Goal: Information Seeking & Learning: Learn about a topic

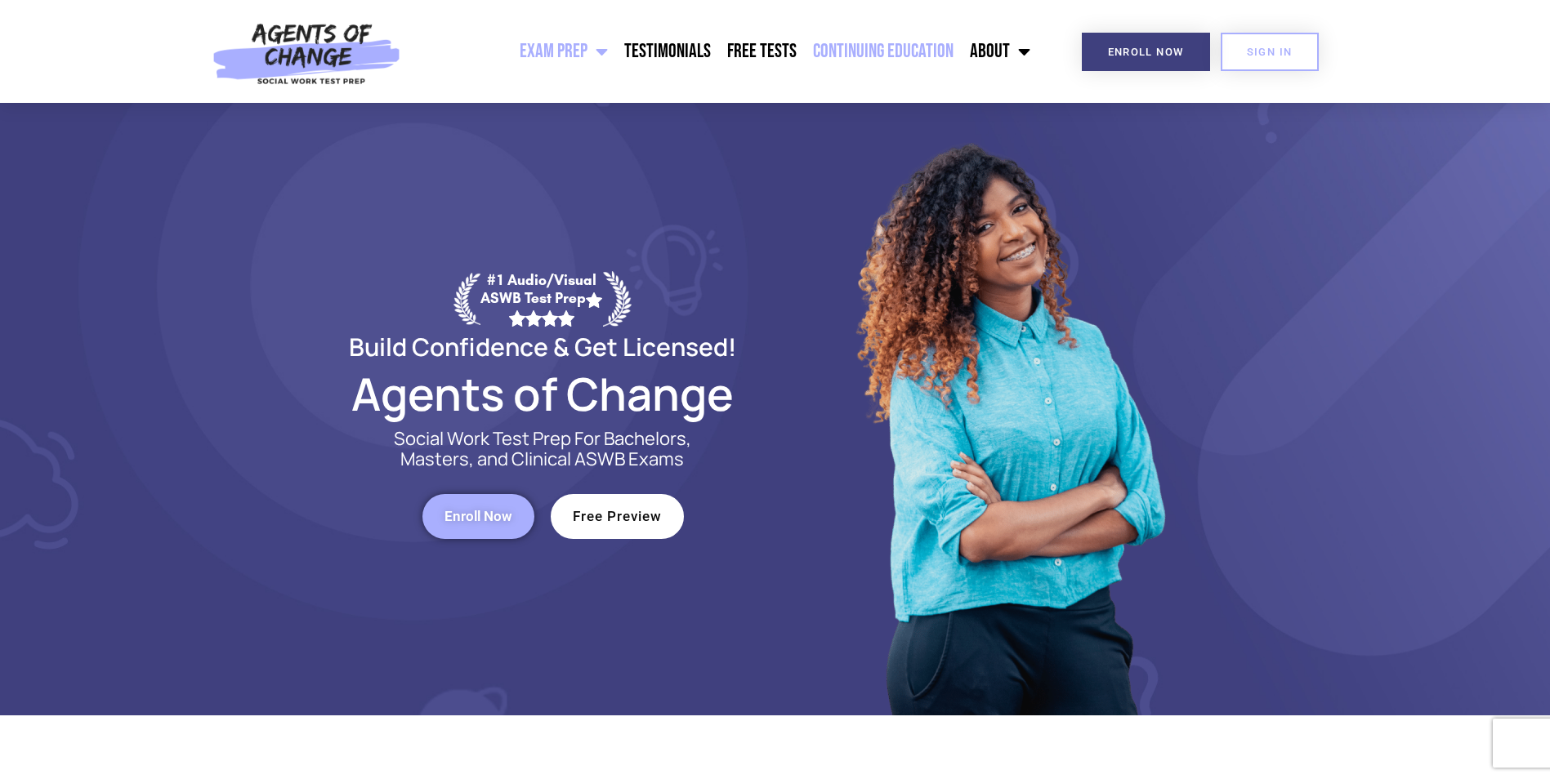
click at [843, 48] on link "Continuing Education" at bounding box center [883, 51] width 157 height 41
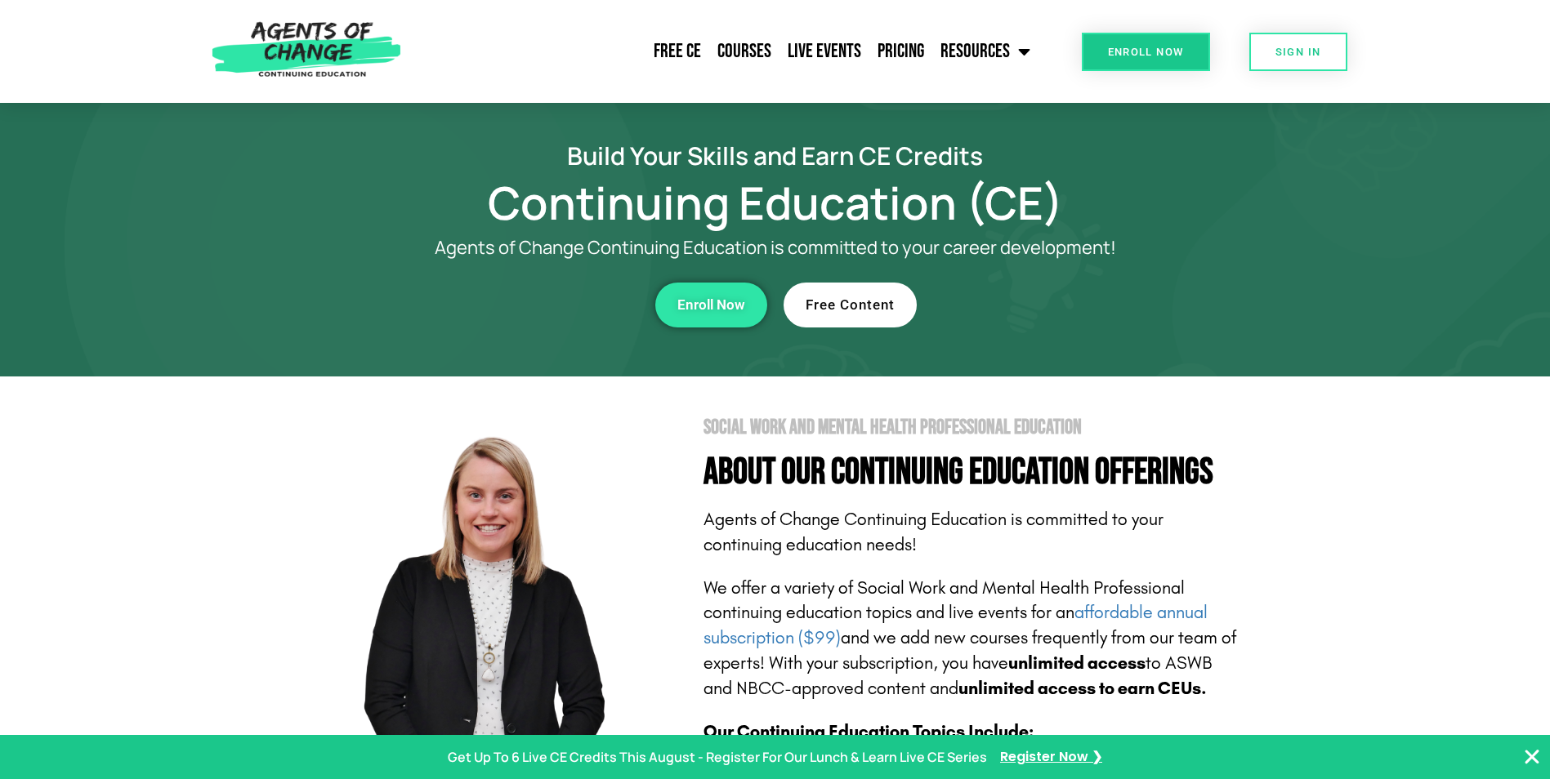
click at [837, 292] on link "Free Content" at bounding box center [850, 305] width 133 height 45
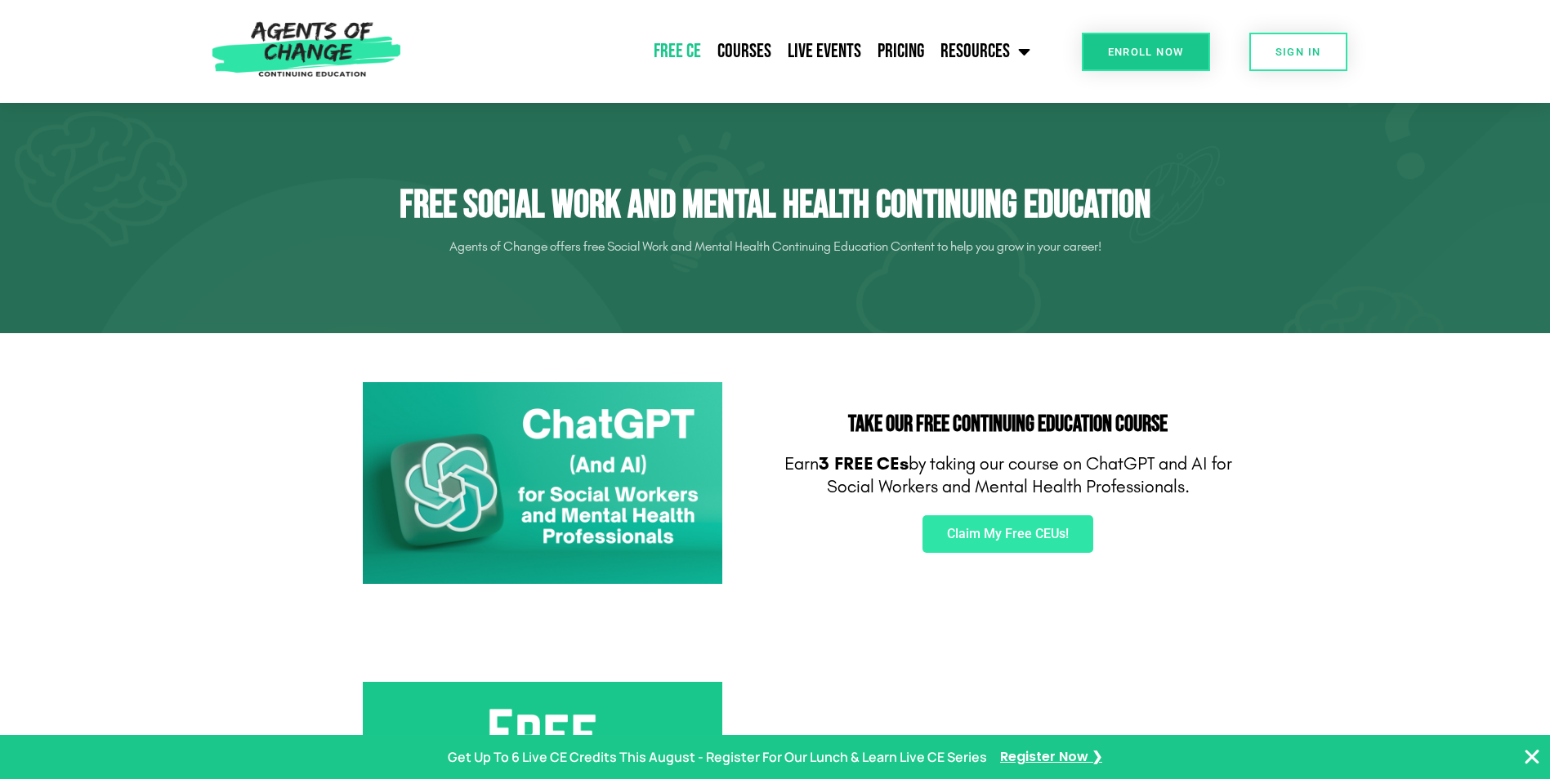
scroll to position [82, 0]
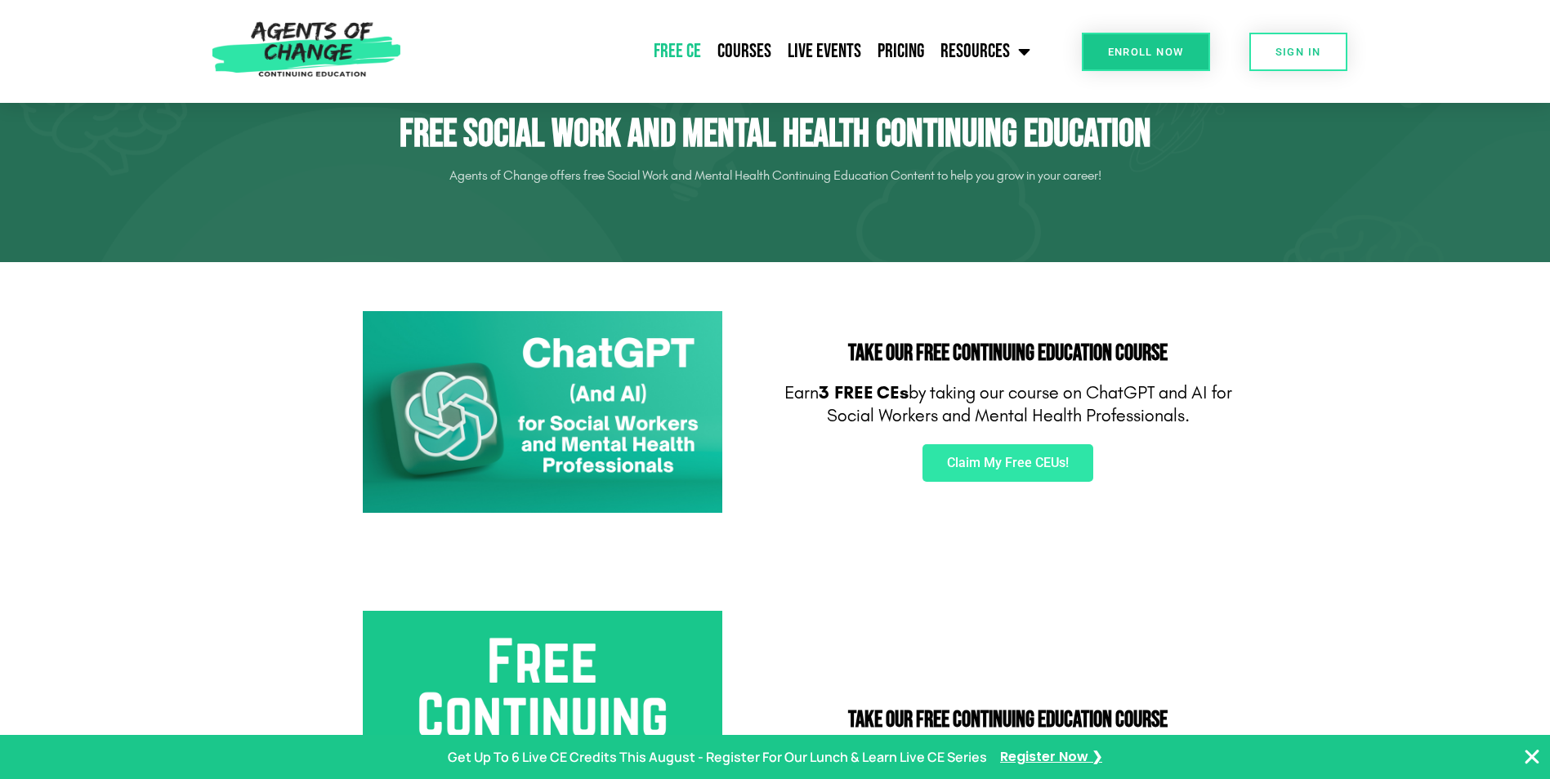
click at [606, 408] on img at bounding box center [542, 412] width 359 height 203
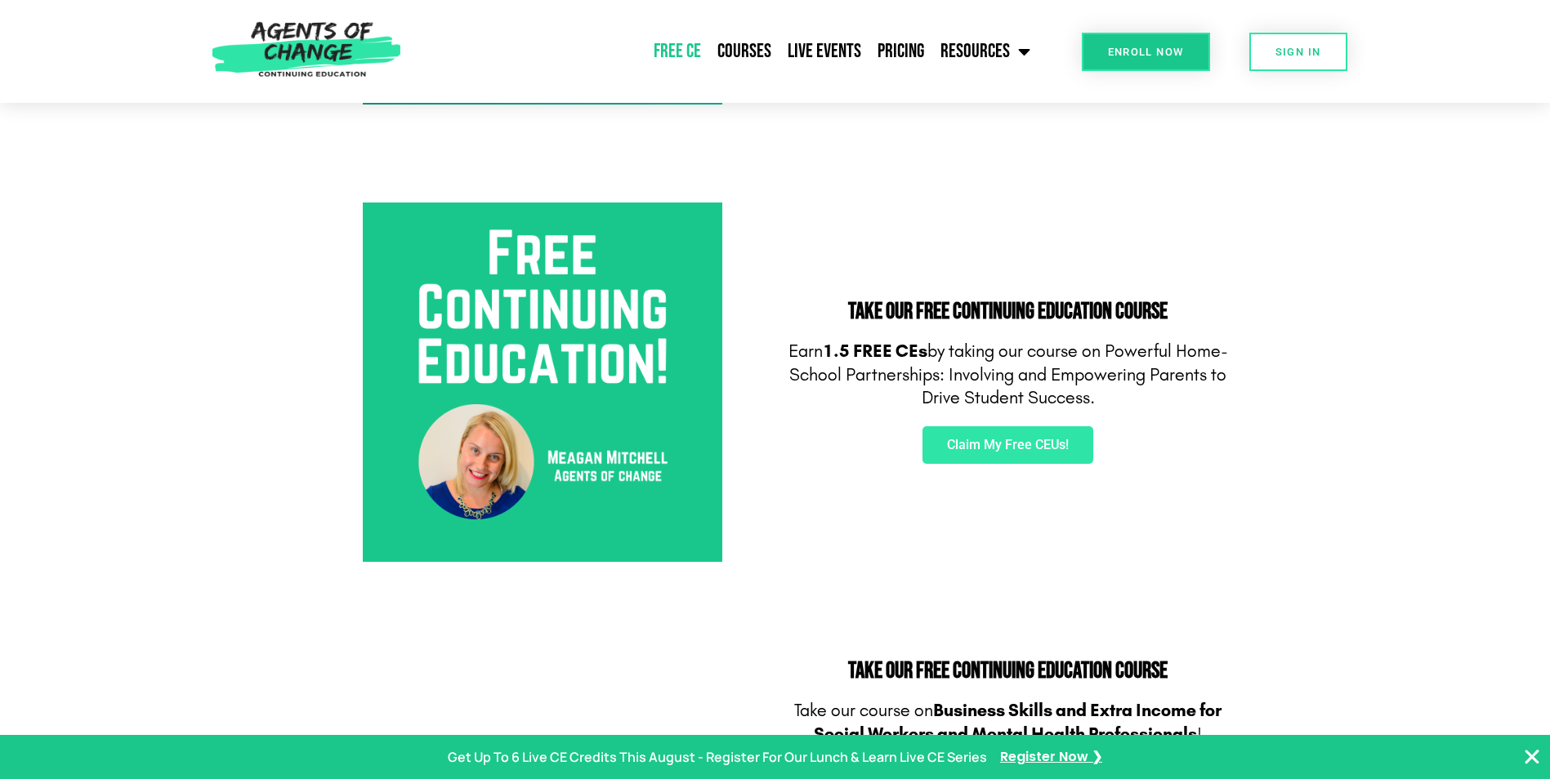
scroll to position [572, 0]
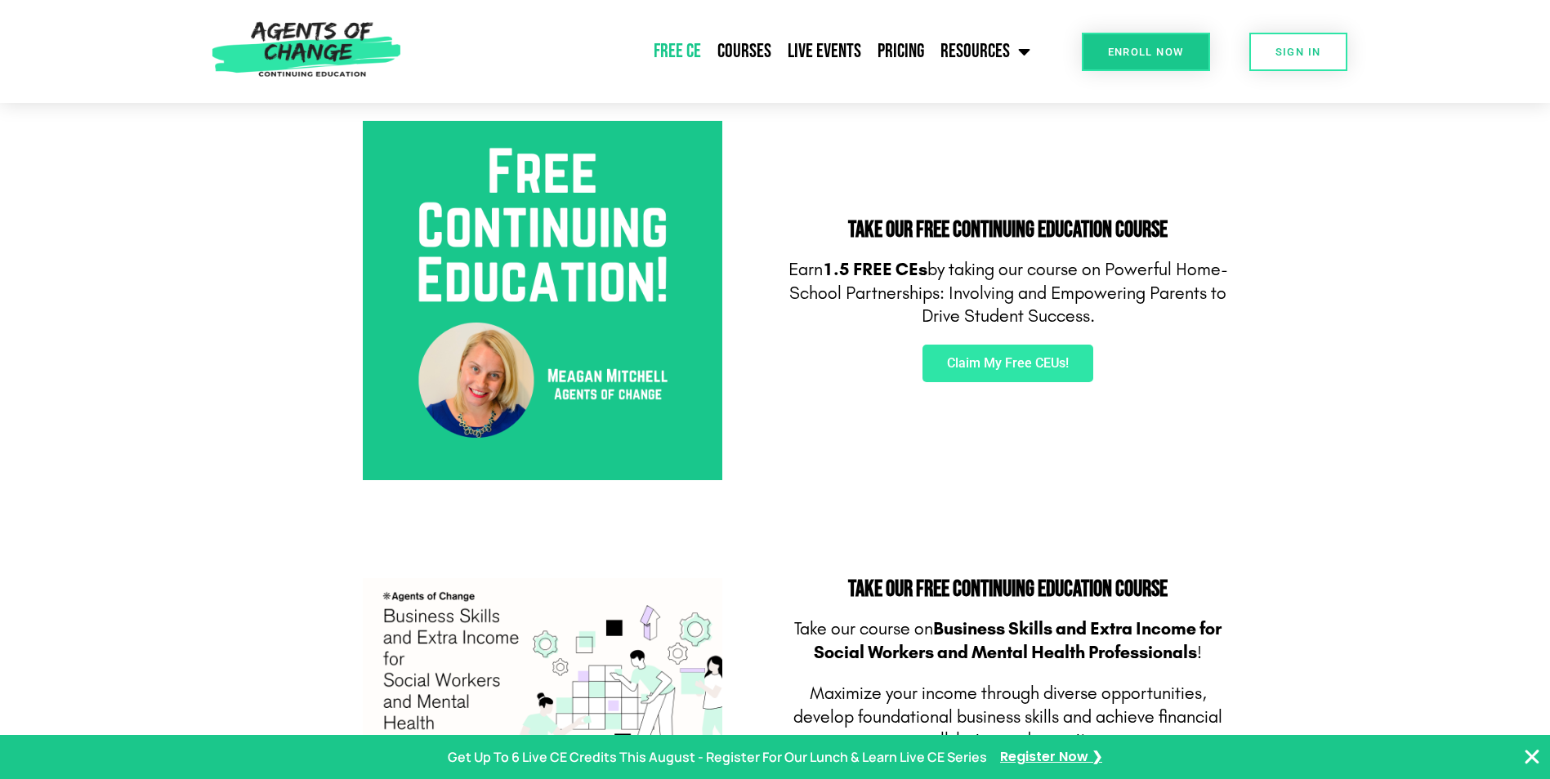
click at [533, 258] on img at bounding box center [542, 300] width 359 height 359
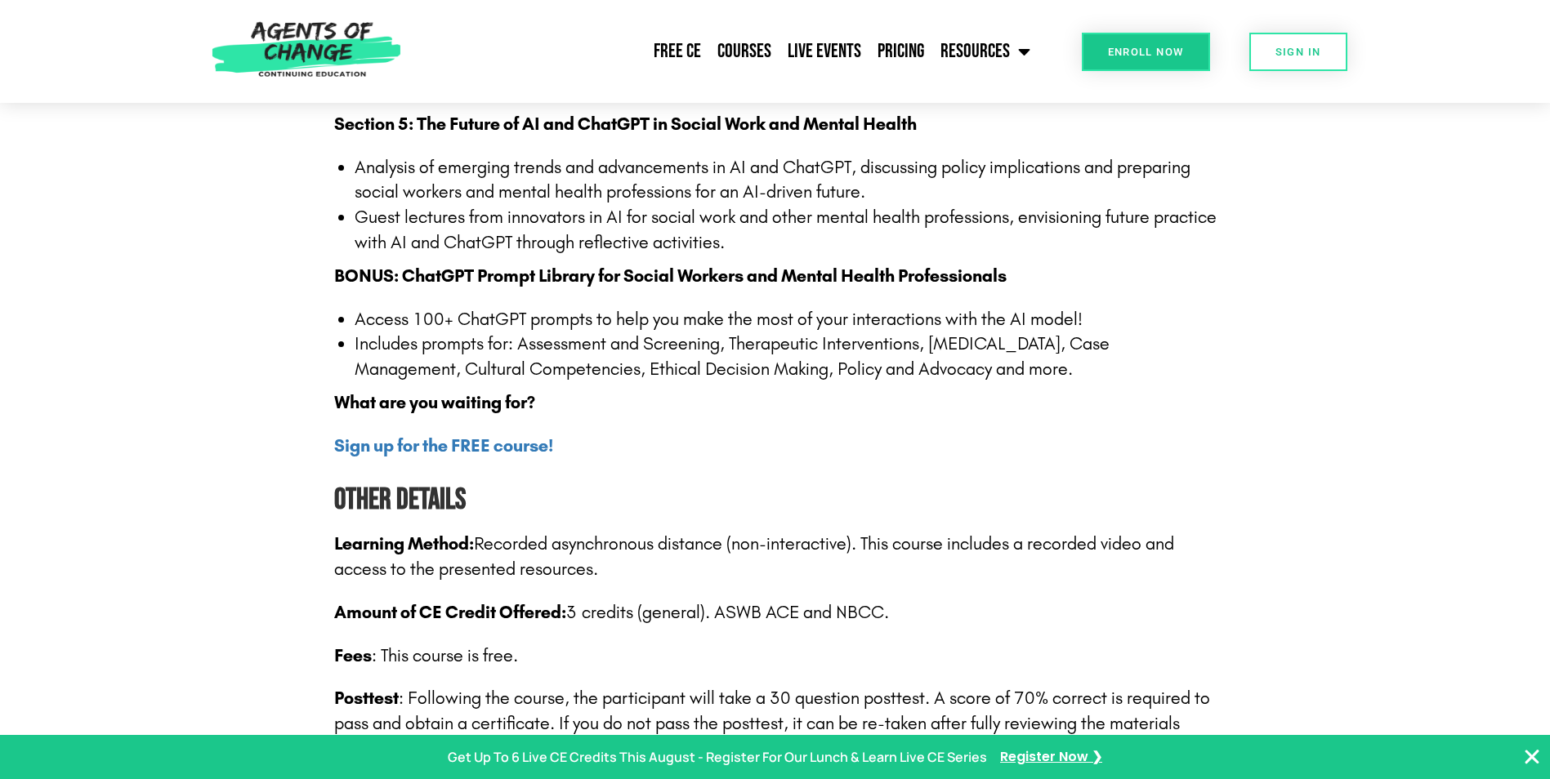
scroll to position [2288, 0]
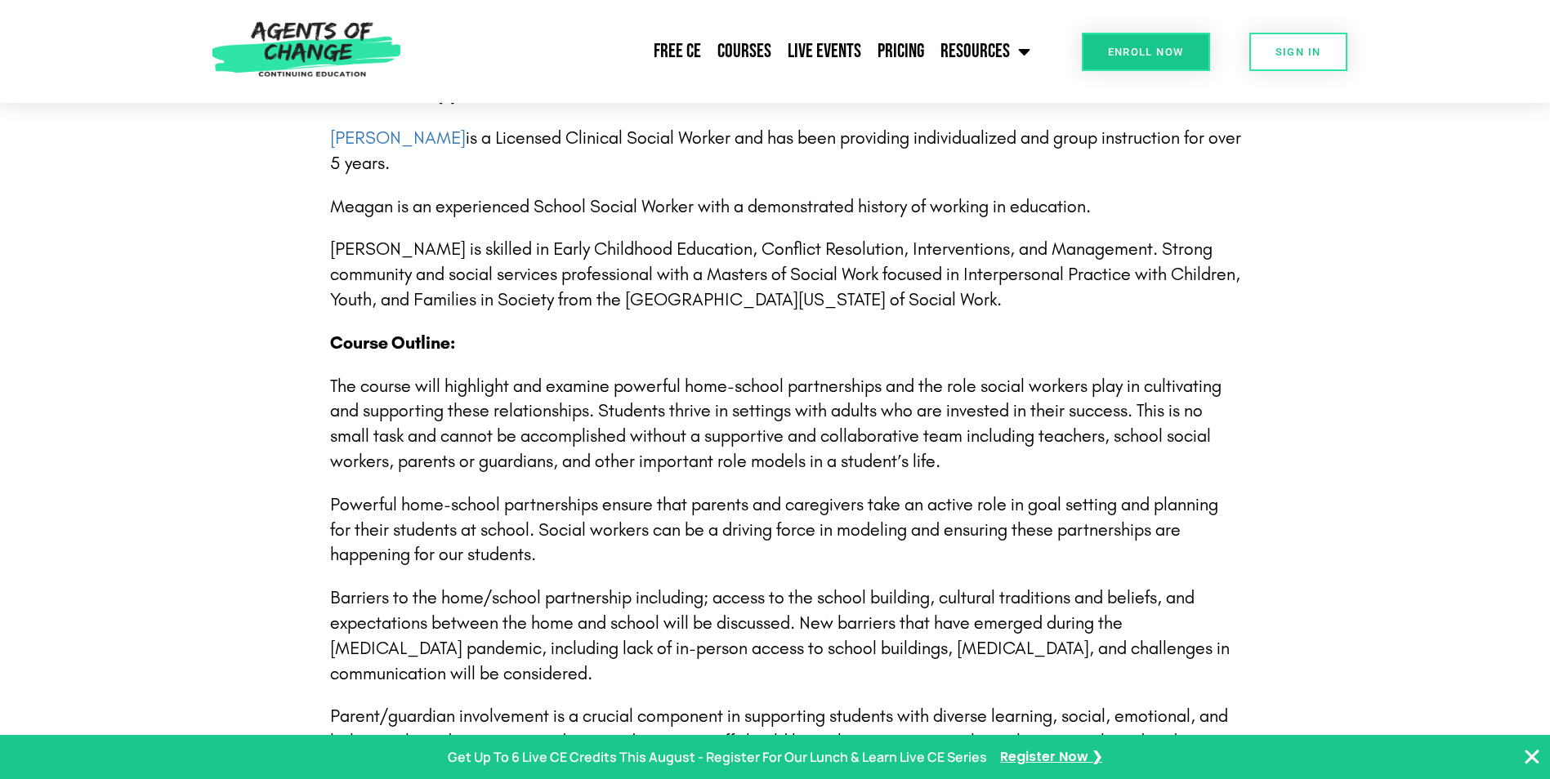
scroll to position [2451, 0]
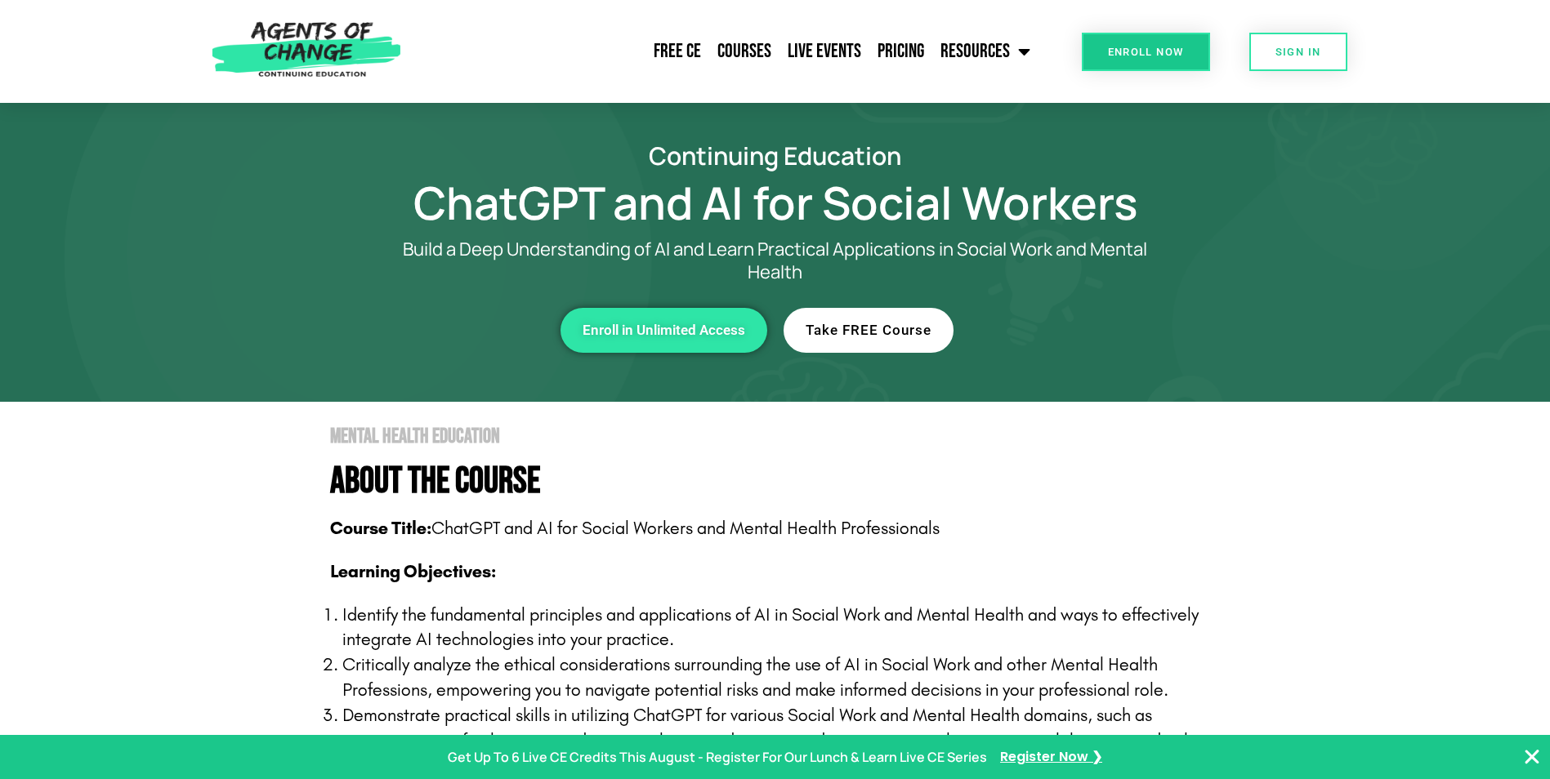
click at [871, 329] on span "Take FREE Course" at bounding box center [869, 331] width 126 height 14
